Goal: Task Accomplishment & Management: Use online tool/utility

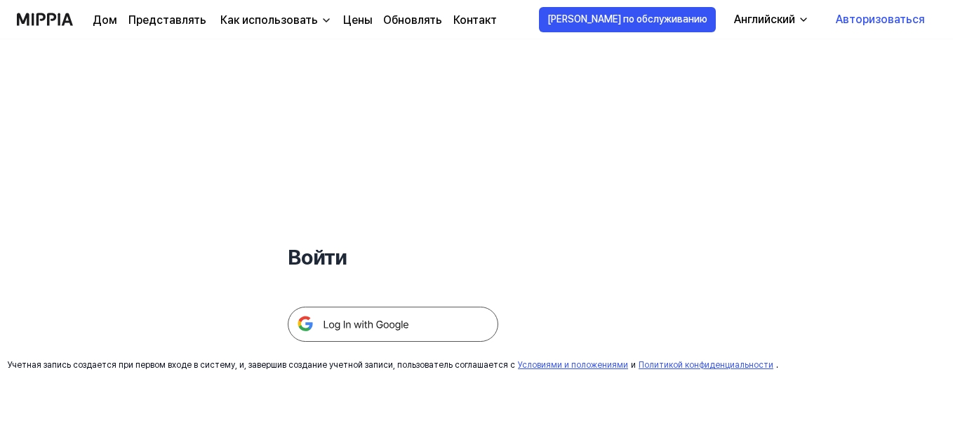
scroll to position [135, 0]
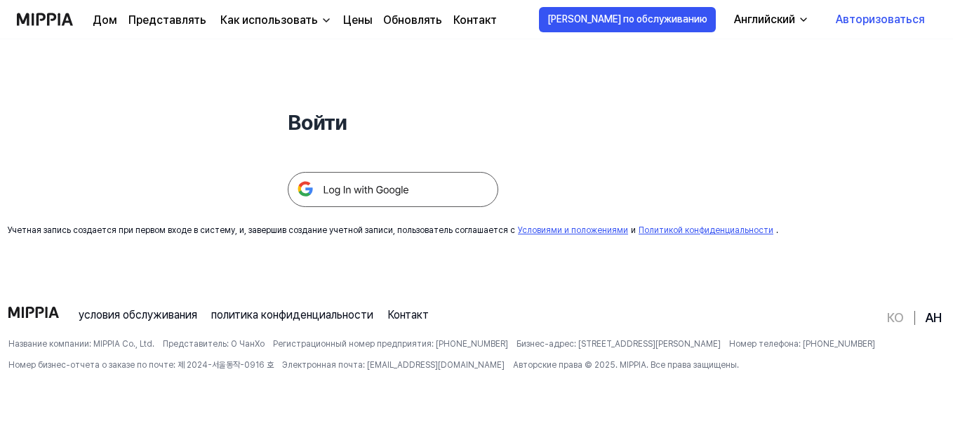
drag, startPoint x: 956, startPoint y: 69, endPoint x: 942, endPoint y: 70, distance: 14.1
click at [942, 70] on html "Дом Представлять Как использовать Цены Обновлять Контакт [PERSON_NAME] по обслу…" at bounding box center [476, 78] width 953 height 426
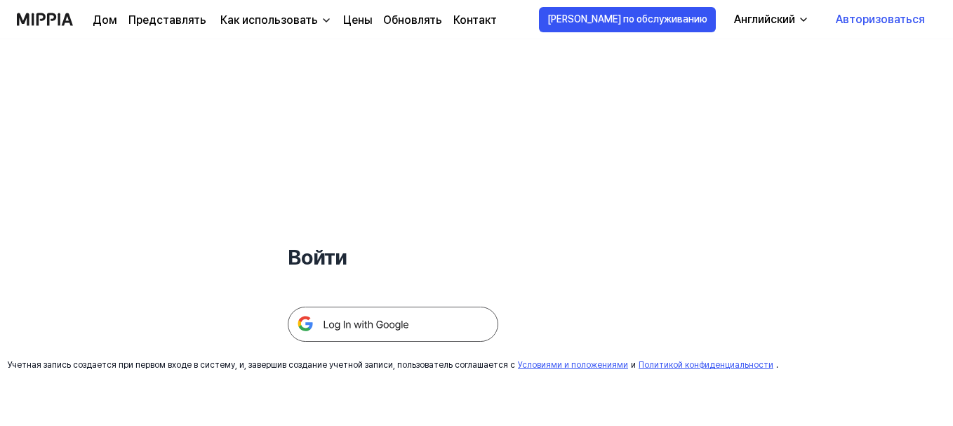
click at [900, 20] on font "Авторизоваться" at bounding box center [880, 19] width 89 height 13
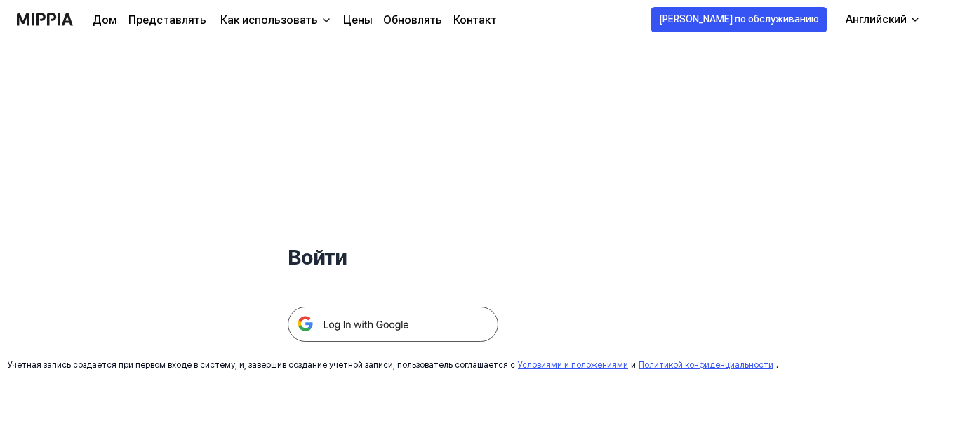
click at [357, 326] on img at bounding box center [393, 324] width 211 height 35
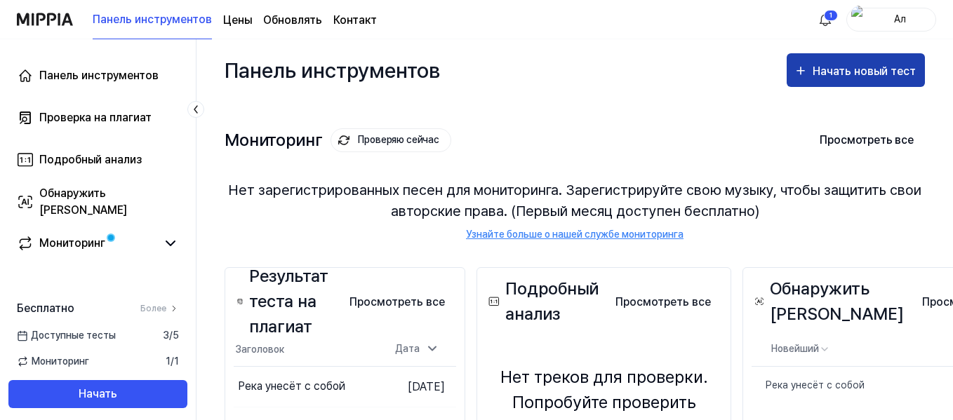
click at [829, 65] on font "Начать новый тест" at bounding box center [864, 71] width 103 height 13
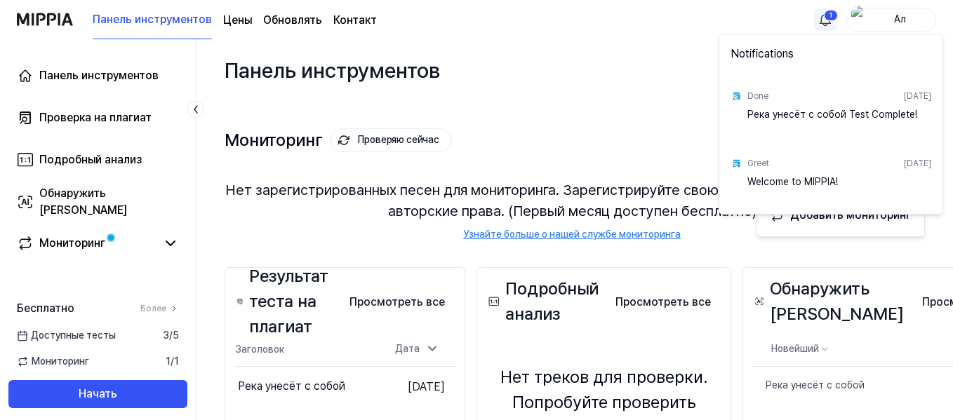
click at [829, 16] on html "Панель инструментов Цены Обновлять Контакт 1 Ал Панель инструментов Проверка на…" at bounding box center [476, 210] width 953 height 420
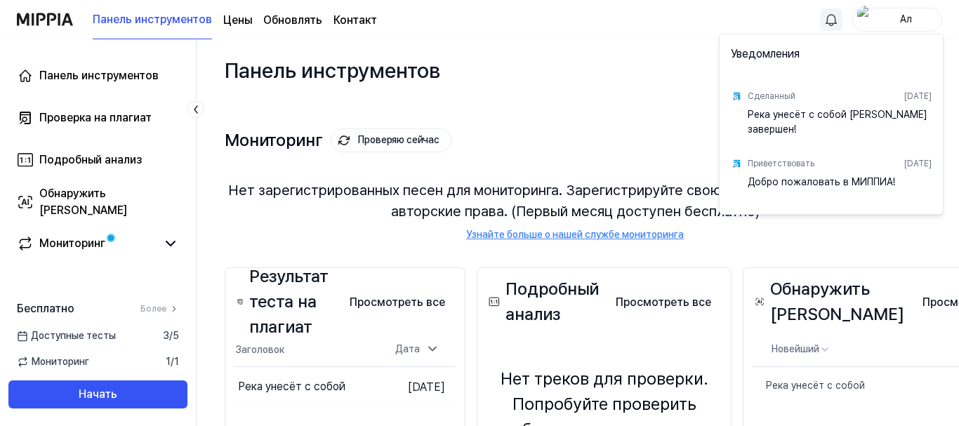
click at [768, 117] on font "Река унесёт с собой Тест завершен!" at bounding box center [837, 122] width 180 height 26
click at [735, 96] on img at bounding box center [735, 96] width 11 height 11
click at [761, 95] on font "Сделанный" at bounding box center [771, 96] width 48 height 10
click at [734, 95] on img at bounding box center [735, 96] width 11 height 11
click at [613, 108] on html "Панель инструментов Цены Обновлять Контакт Ал Панель инструментов Проверка на п…" at bounding box center [479, 213] width 959 height 426
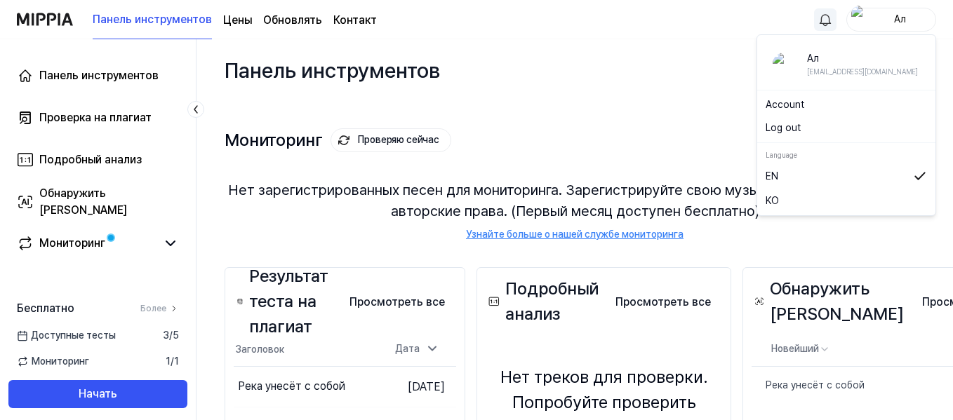
click at [902, 19] on font "Ал" at bounding box center [900, 18] width 12 height 11
click at [701, 102] on div "Мониторинг Проверяю сейчас Просмотреть все Мониторинг Нет зарегистрированных пе…" at bounding box center [575, 170] width 700 height 138
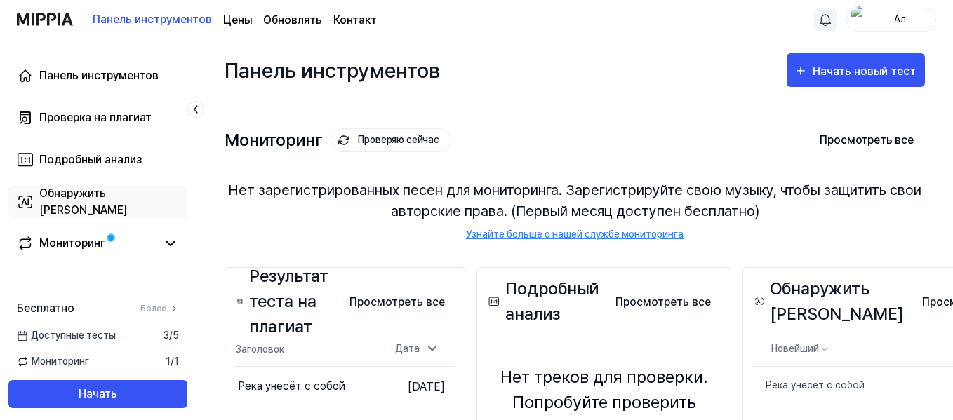
click at [96, 201] on font "Обнаружить ИИ" at bounding box center [83, 202] width 88 height 30
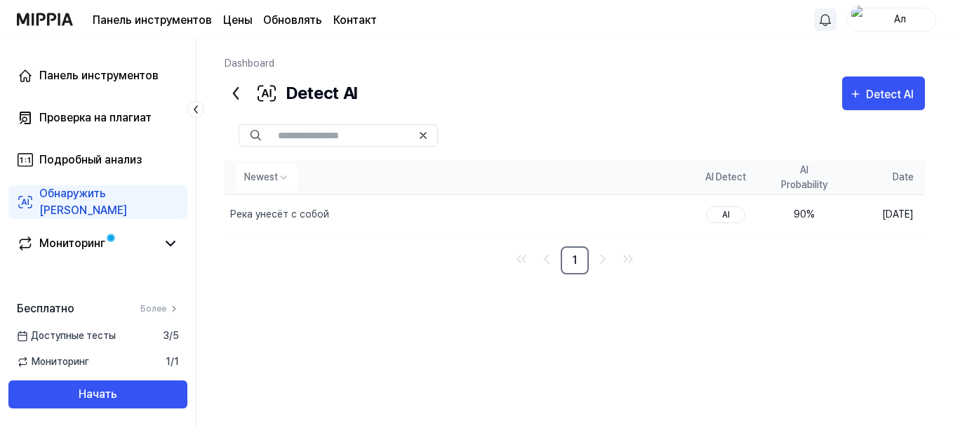
click at [807, 180] on th "AI Probability" at bounding box center [804, 178] width 79 height 34
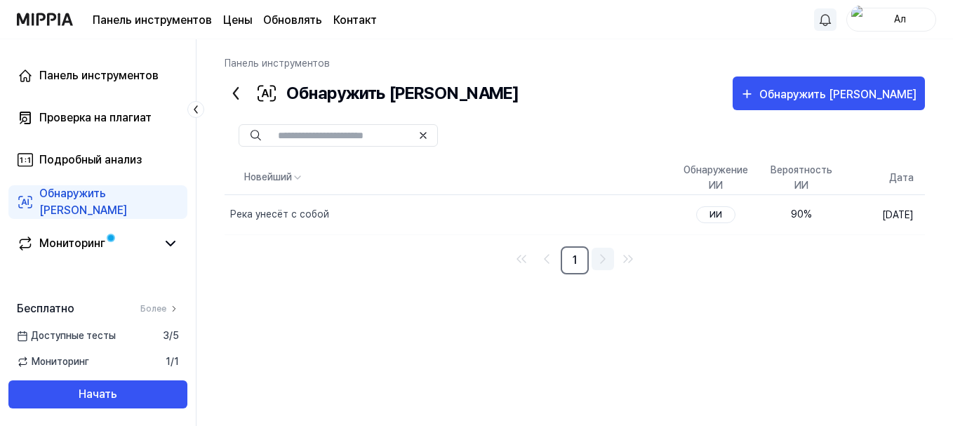
click at [603, 259] on icon "Перейти на следующую страницу" at bounding box center [602, 259] width 17 height 17
click at [791, 213] on font "90" at bounding box center [797, 213] width 13 height 11
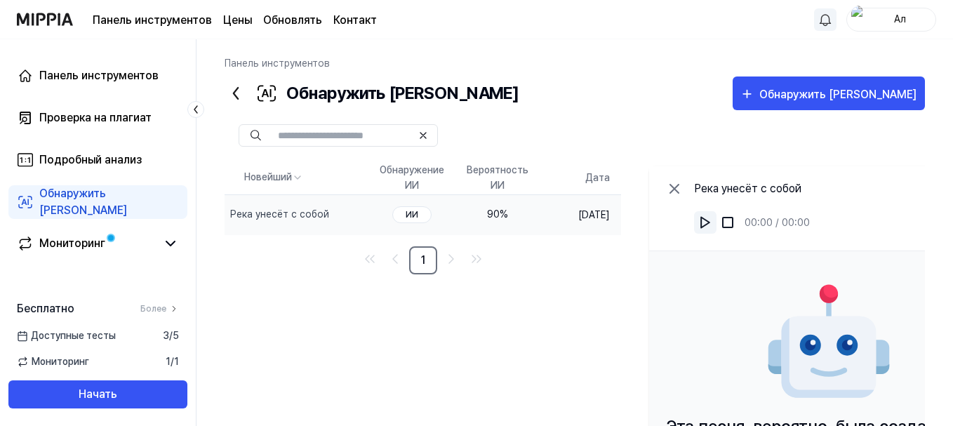
click at [712, 223] on img at bounding box center [705, 222] width 14 height 14
click at [93, 117] on font "Проверка на плагиат" at bounding box center [95, 117] width 112 height 13
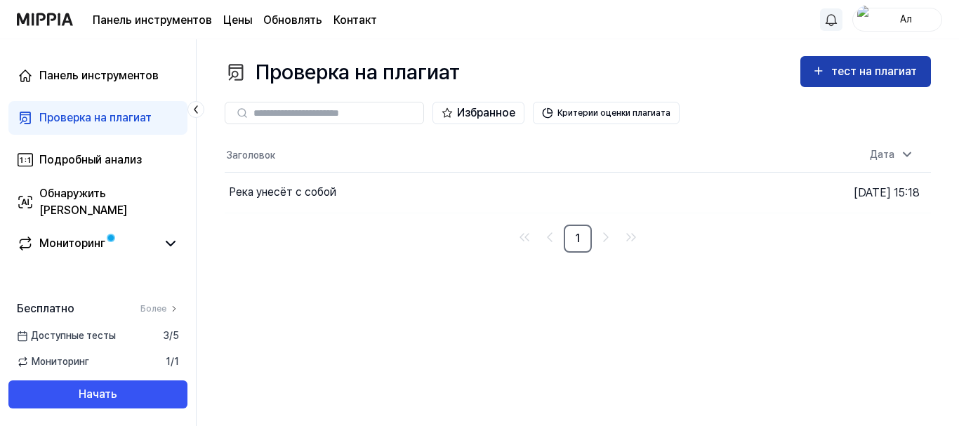
click at [842, 72] on font "тест на плагиат" at bounding box center [874, 71] width 86 height 13
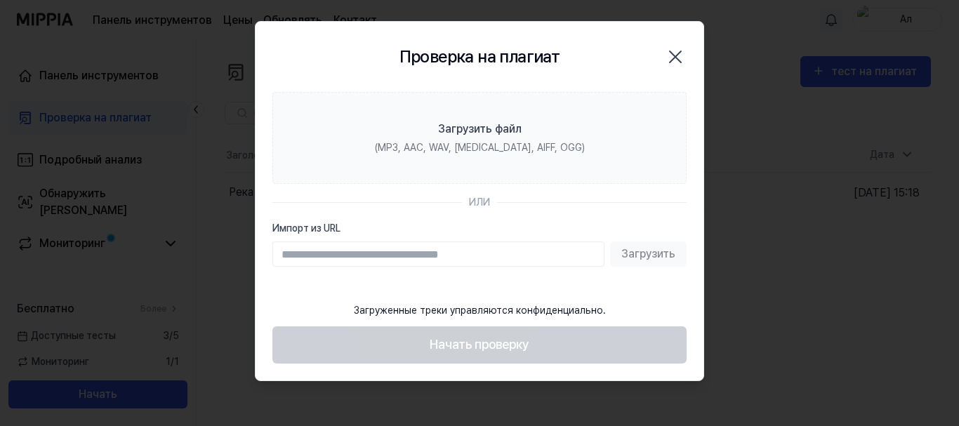
click at [665, 58] on icon "button" at bounding box center [675, 57] width 22 height 22
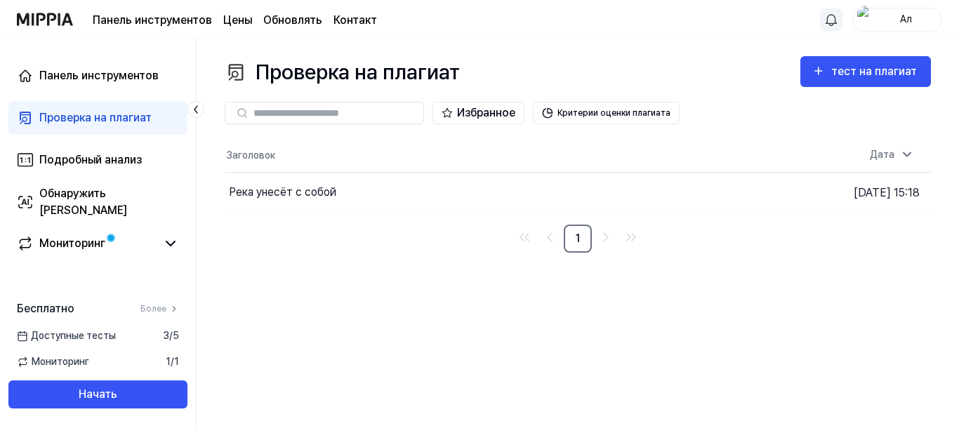
click at [240, 20] on font "Цены" at bounding box center [237, 19] width 29 height 13
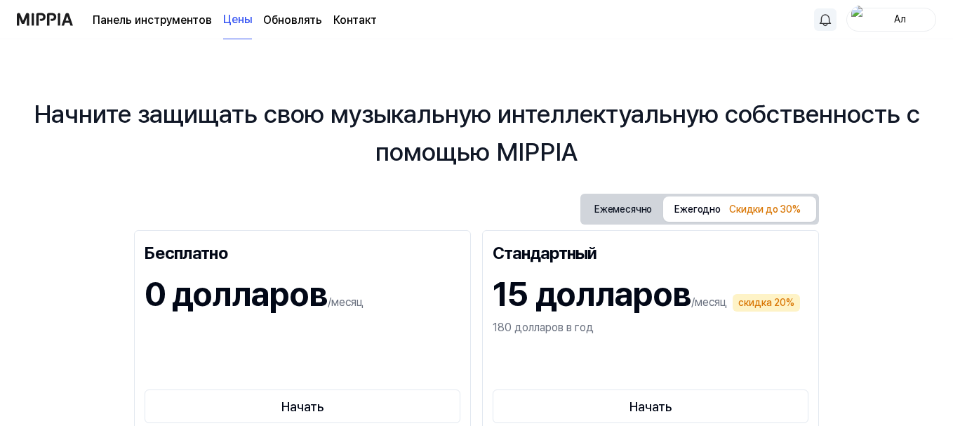
click at [712, 205] on font "Ежегодно" at bounding box center [697, 208] width 46 height 11
click at [631, 207] on font "Ежемесячно" at bounding box center [623, 208] width 58 height 11
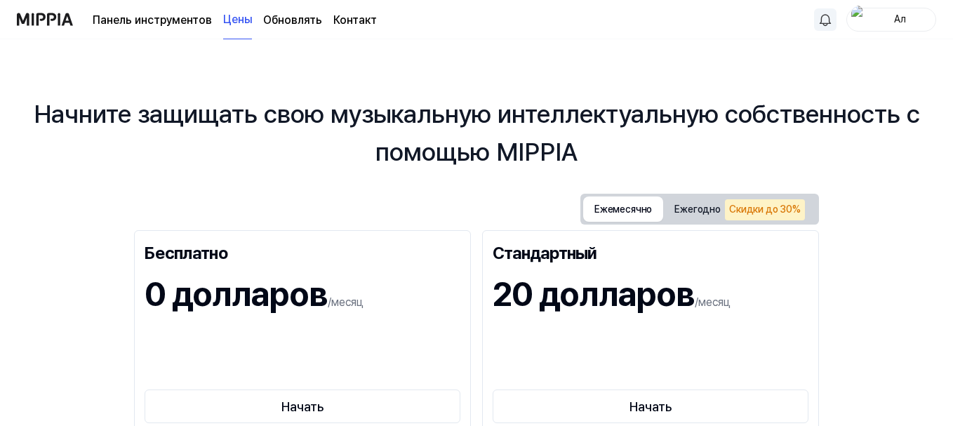
click at [730, 208] on font "Скидки до 30%" at bounding box center [765, 208] width 72 height 11
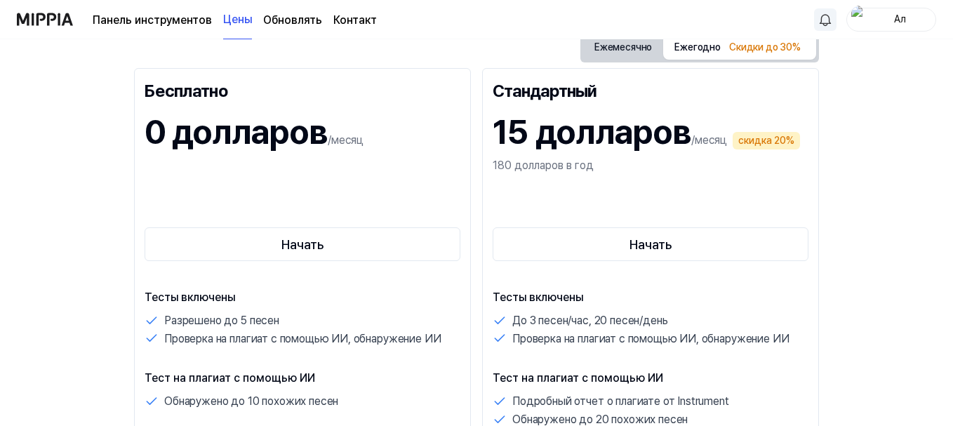
scroll to position [364, 0]
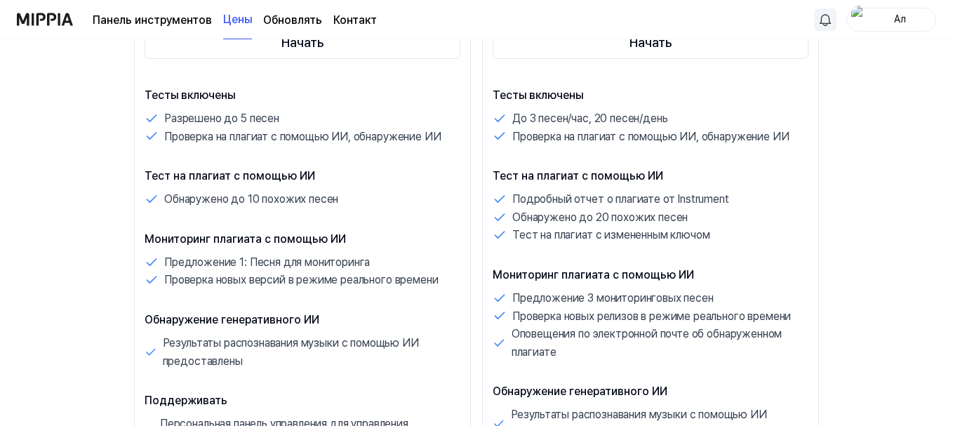
click at [175, 22] on font "Панель инструментов" at bounding box center [152, 19] width 119 height 13
